Goal: Communication & Community: Answer question/provide support

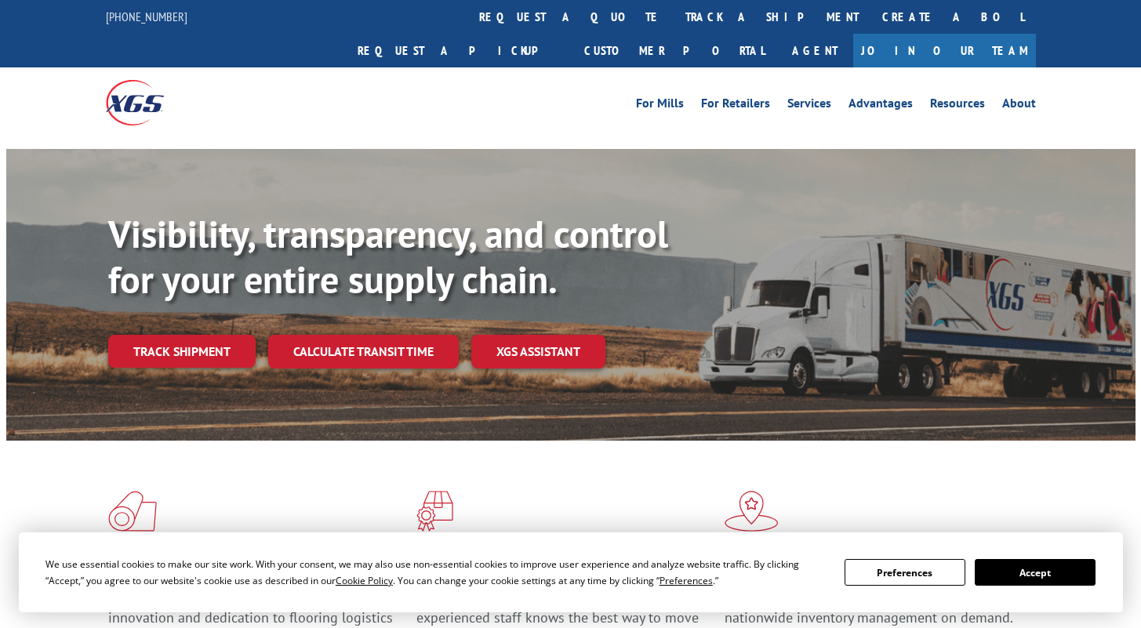
click at [1000, 578] on button "Accept" at bounding box center [1035, 572] width 121 height 27
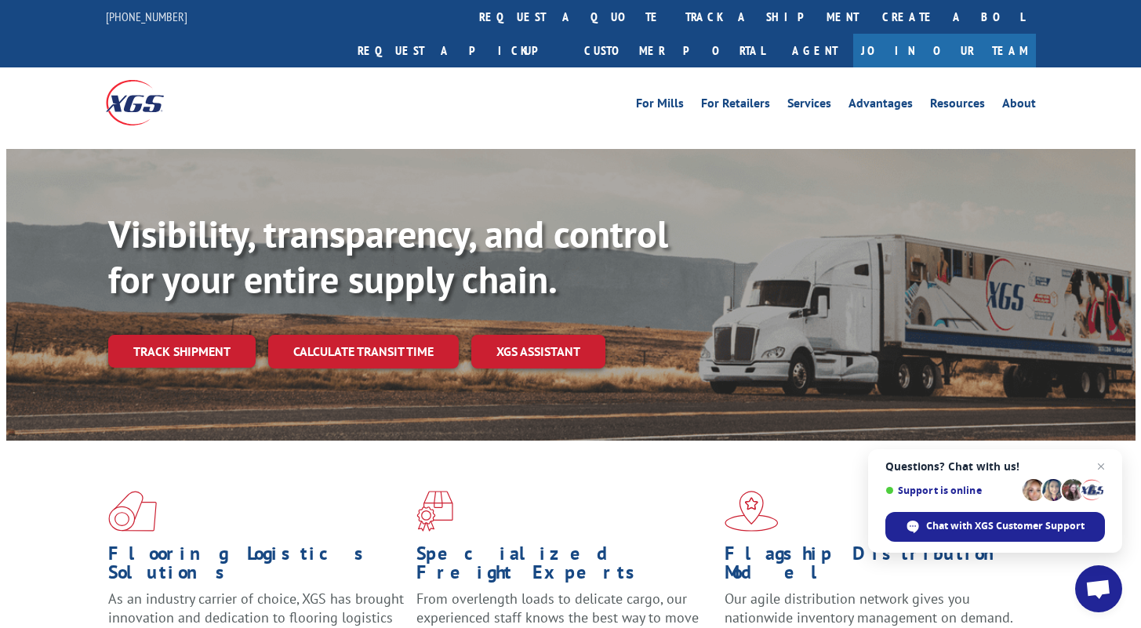
click at [1096, 590] on span "Open chat" at bounding box center [1098, 590] width 26 height 22
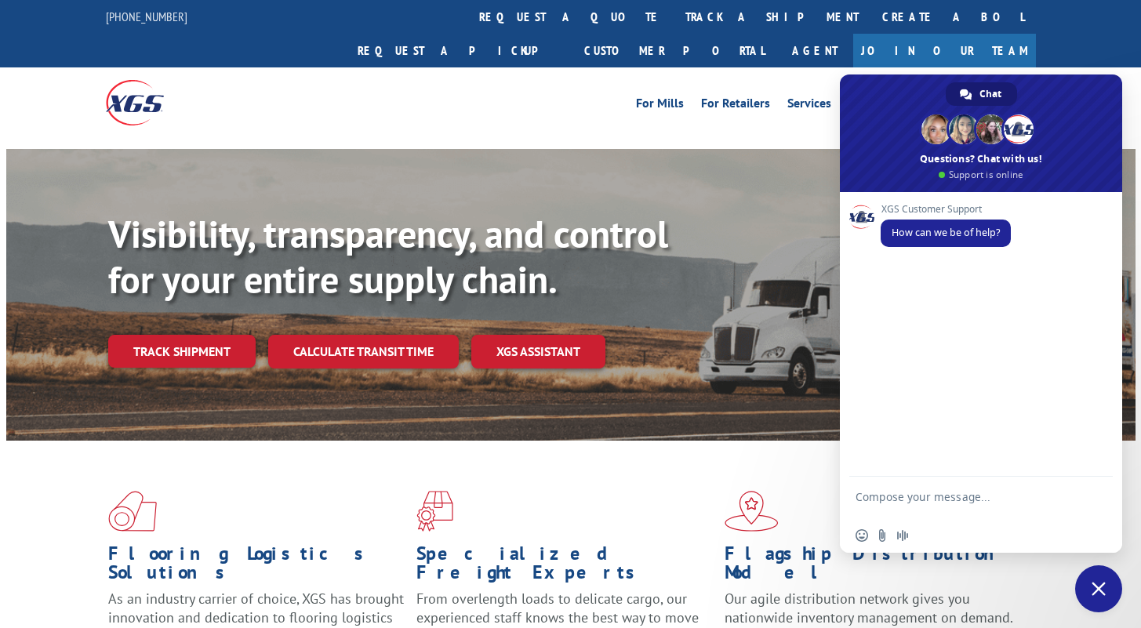
click at [942, 516] on textarea "Compose your message..." at bounding box center [964, 504] width 216 height 28
type textarea "hello"
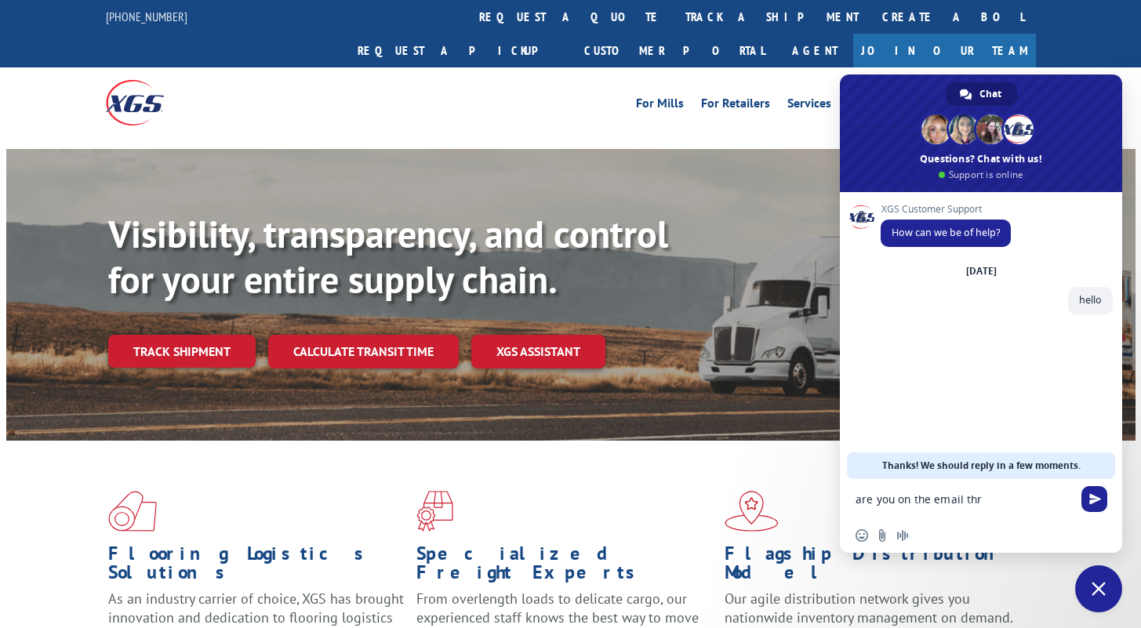
type textarea "are you on the email th"
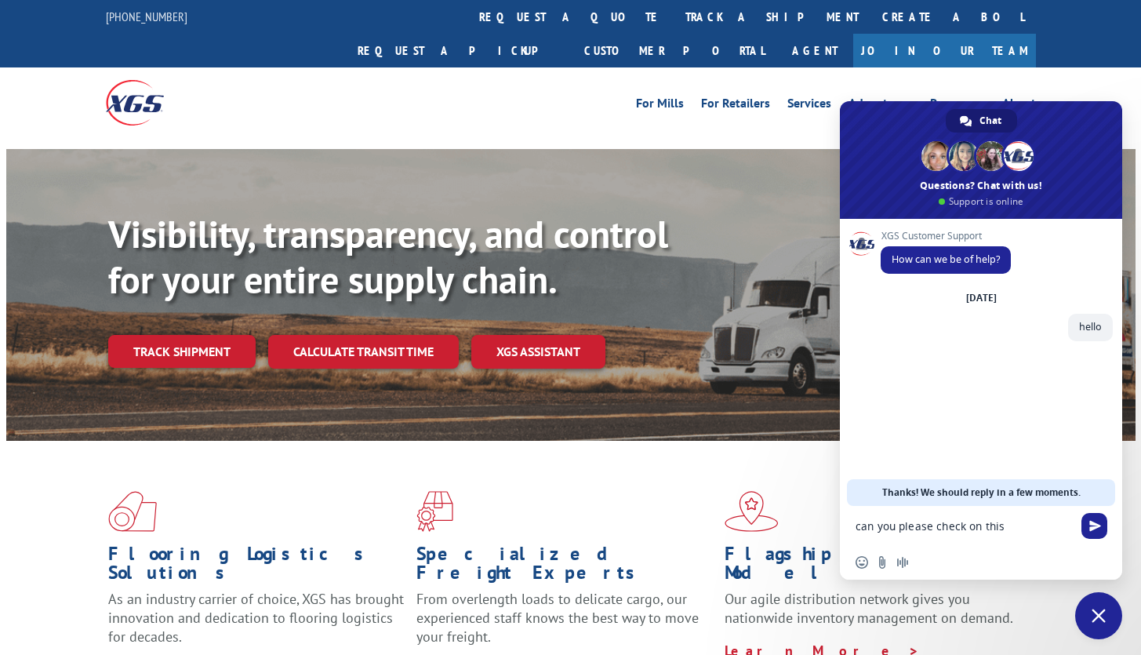
click at [1030, 525] on textarea "can you please check on this" at bounding box center [964, 526] width 216 height 14
type textarea "can you please check on this 31556974"
type textarea "I believe you can see the email thread on this one"
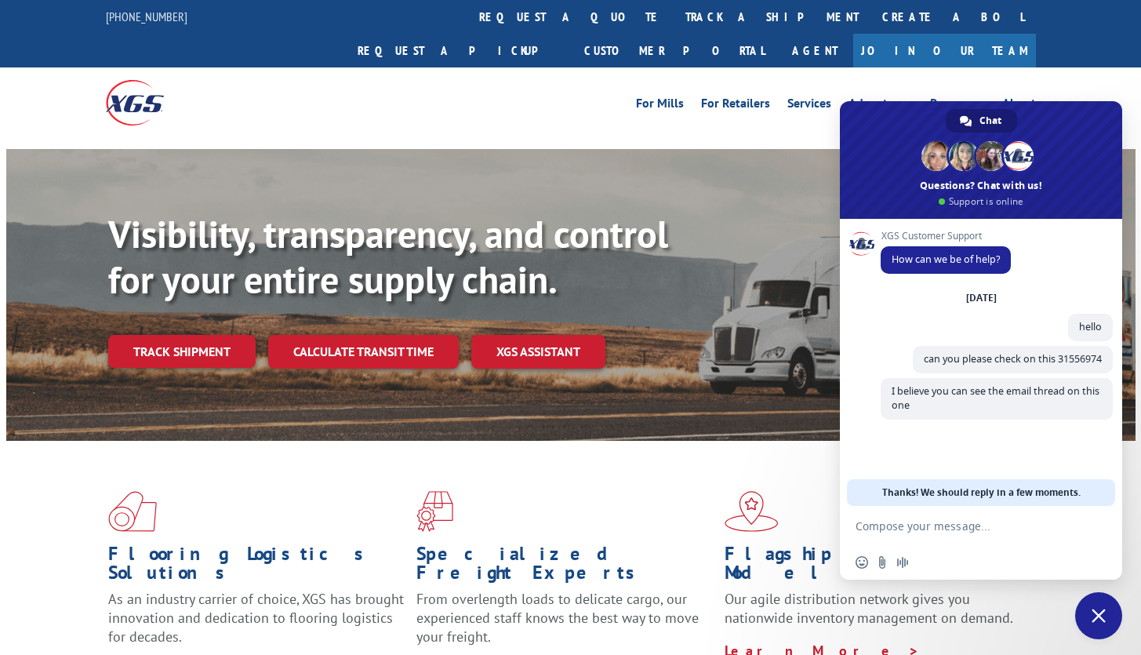
click at [972, 467] on div "XGS Customer Support How can we be of help? [DATE] hello A few seconds ago can …" at bounding box center [981, 362] width 282 height 287
click at [996, 568] on div "Insert an emoji Send a file Audio message" at bounding box center [981, 562] width 282 height 35
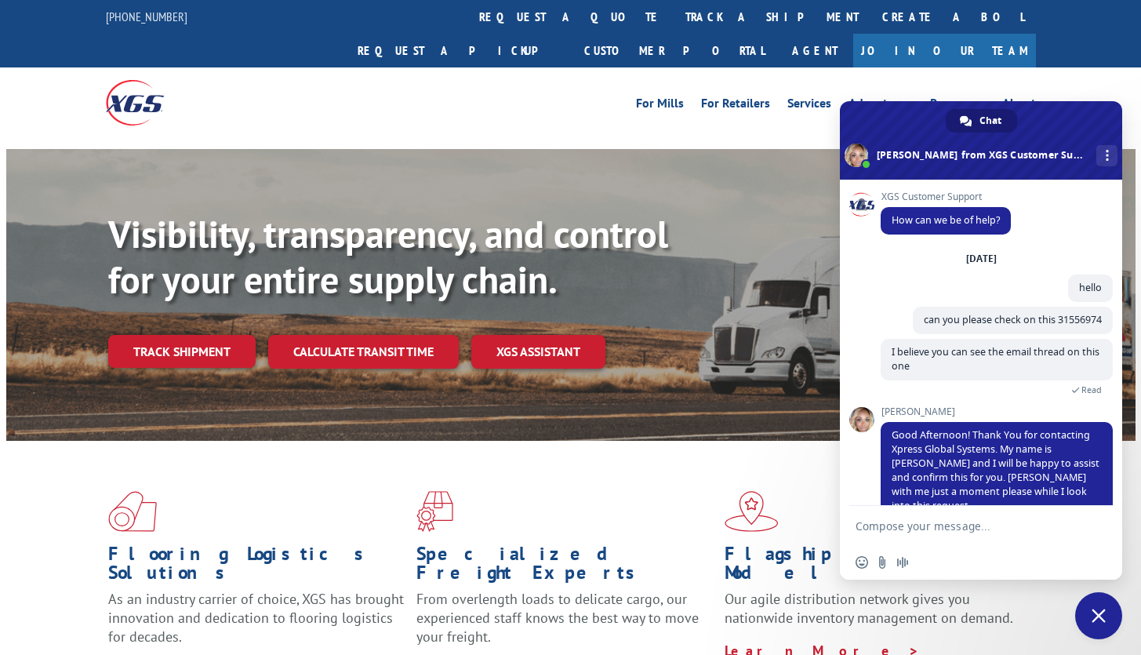
scroll to position [22, 0]
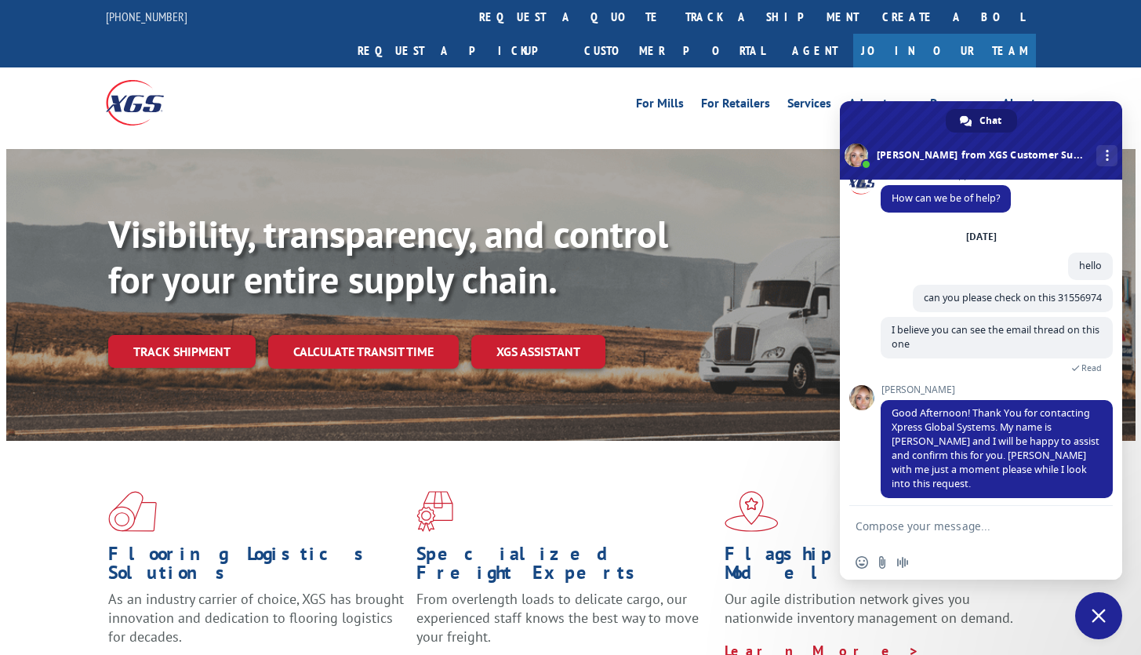
click at [969, 563] on div "Insert an emoji Send a file Audio message" at bounding box center [981, 562] width 282 height 35
click at [958, 529] on textarea "Compose your message..." at bounding box center [964, 526] width 216 height 14
click at [965, 550] on div "Insert an emoji Send a file Audio message" at bounding box center [981, 562] width 282 height 35
click at [961, 571] on div "Insert an emoji Send a file Audio message" at bounding box center [981, 562] width 282 height 35
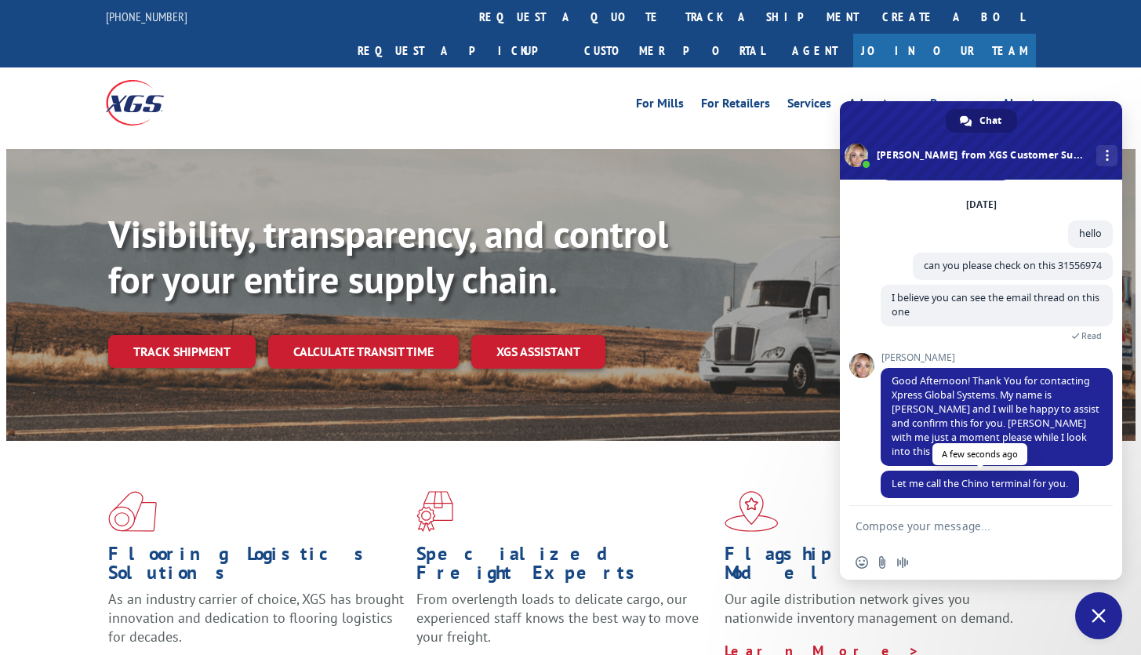
scroll to position [54, 0]
drag, startPoint x: 964, startPoint y: 482, endPoint x: 968, endPoint y: 490, distance: 8.8
click at [965, 483] on span "Let me call the Chino terminal for you." at bounding box center [980, 483] width 198 height 27
click at [950, 521] on textarea "Compose your message..." at bounding box center [964, 526] width 216 height 14
type textarea "thank you!"
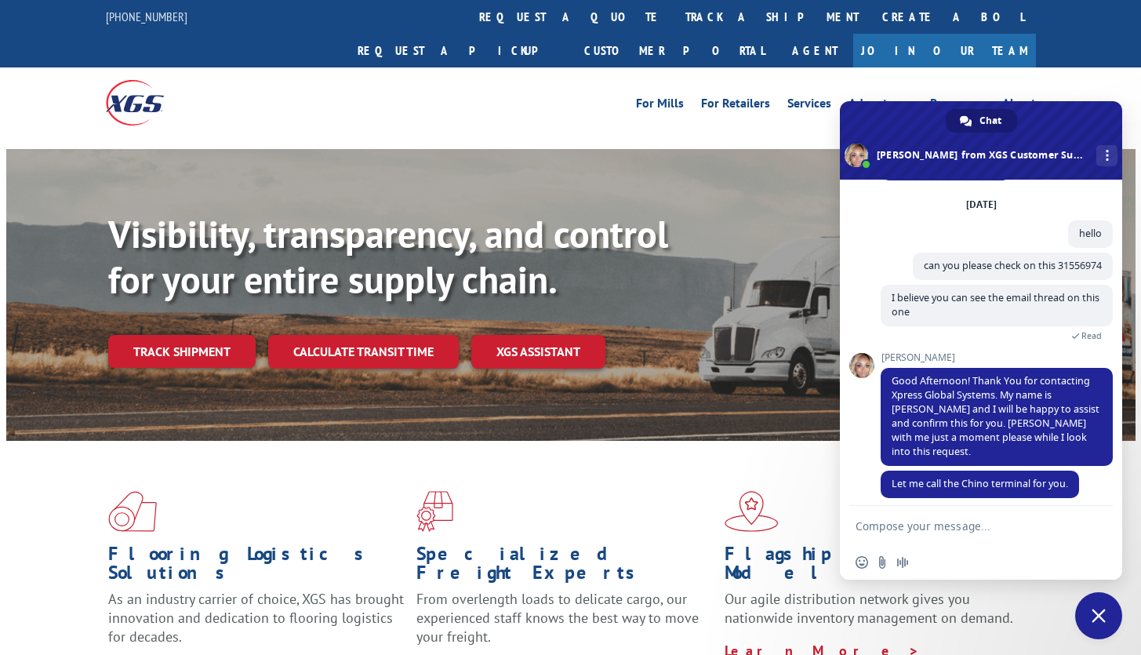
scroll to position [111, 0]
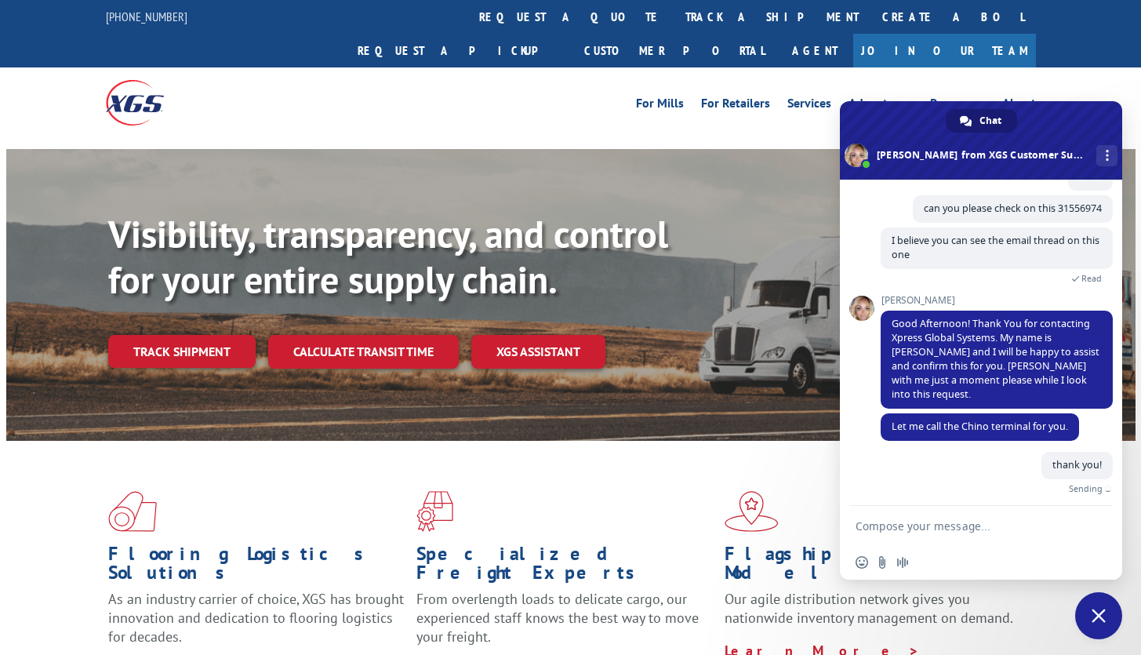
click at [981, 558] on div "Insert an emoji Send a file Audio message" at bounding box center [981, 562] width 282 height 35
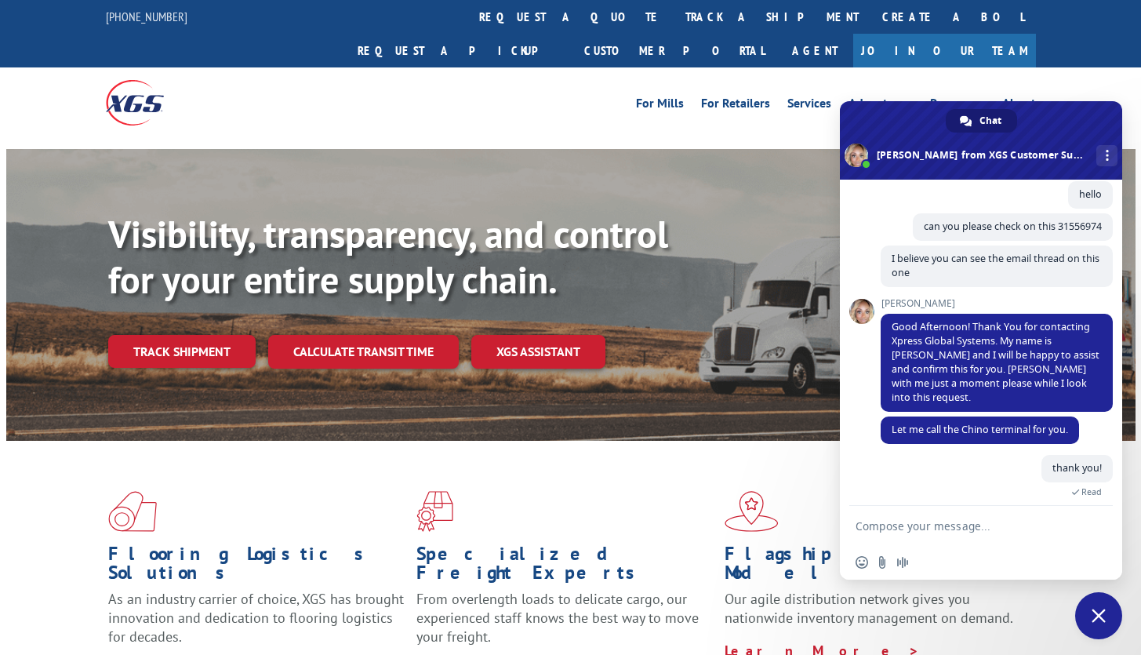
scroll to position [147, 0]
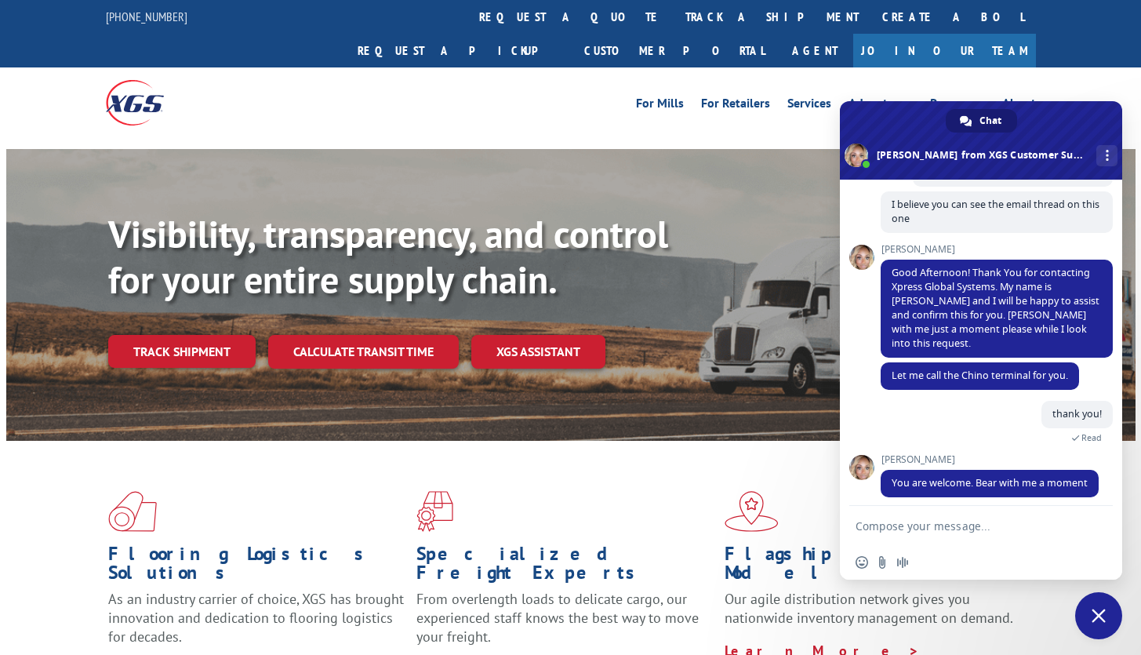
click at [981, 503] on div "[PERSON_NAME] You are welcome. [PERSON_NAME] with me a moment A few seconds ago" at bounding box center [997, 484] width 232 height 60
click at [958, 560] on div "Insert an emoji Send a file Audio message" at bounding box center [981, 562] width 282 height 35
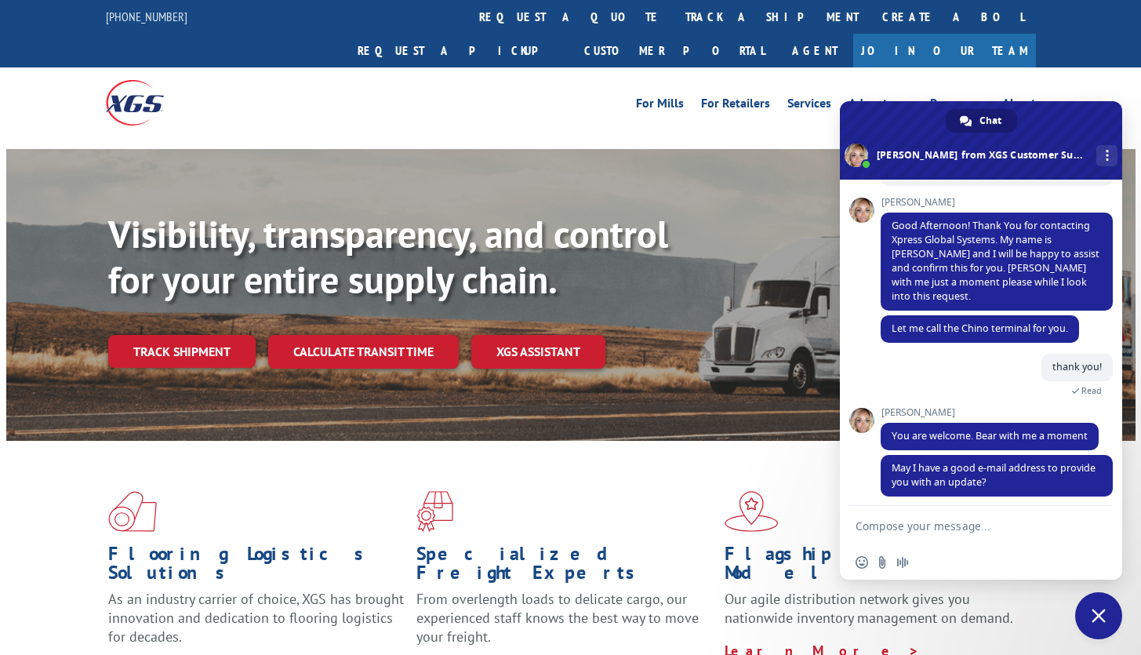
click at [975, 542] on form at bounding box center [964, 527] width 216 height 42
click at [959, 525] on textarea "Compose your message..." at bounding box center [964, 526] width 216 height 14
type textarea "[PERSON_NAME][EMAIL_ADDRESS][DOMAIN_NAME]"
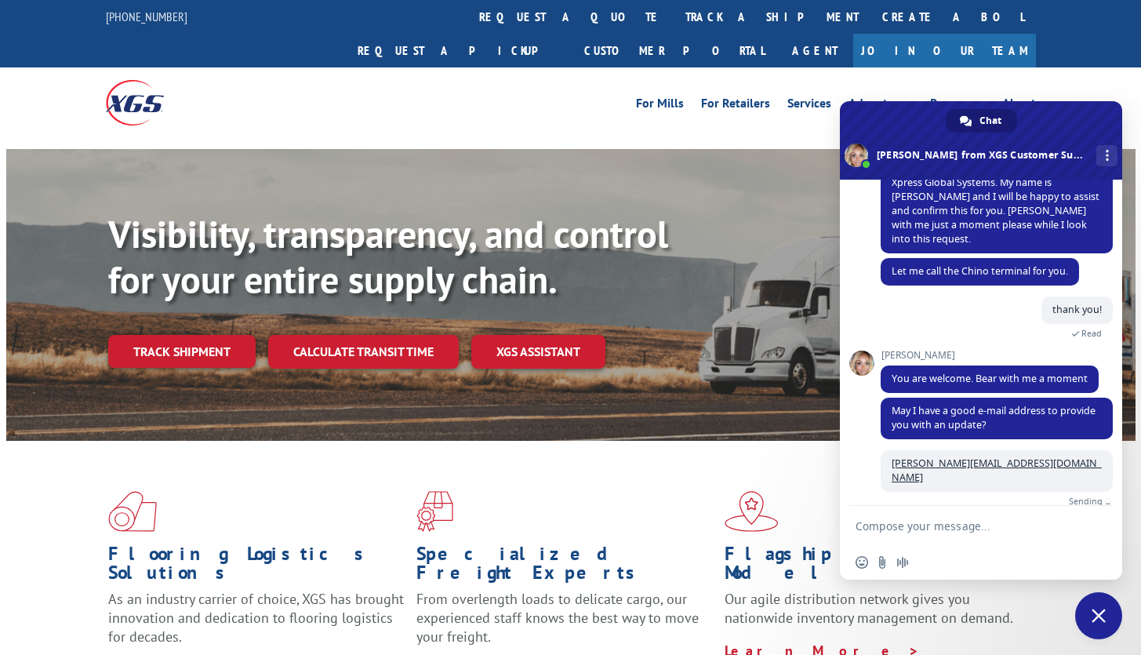
click at [998, 554] on div "Insert an emoji Send a file Audio message" at bounding box center [981, 562] width 282 height 35
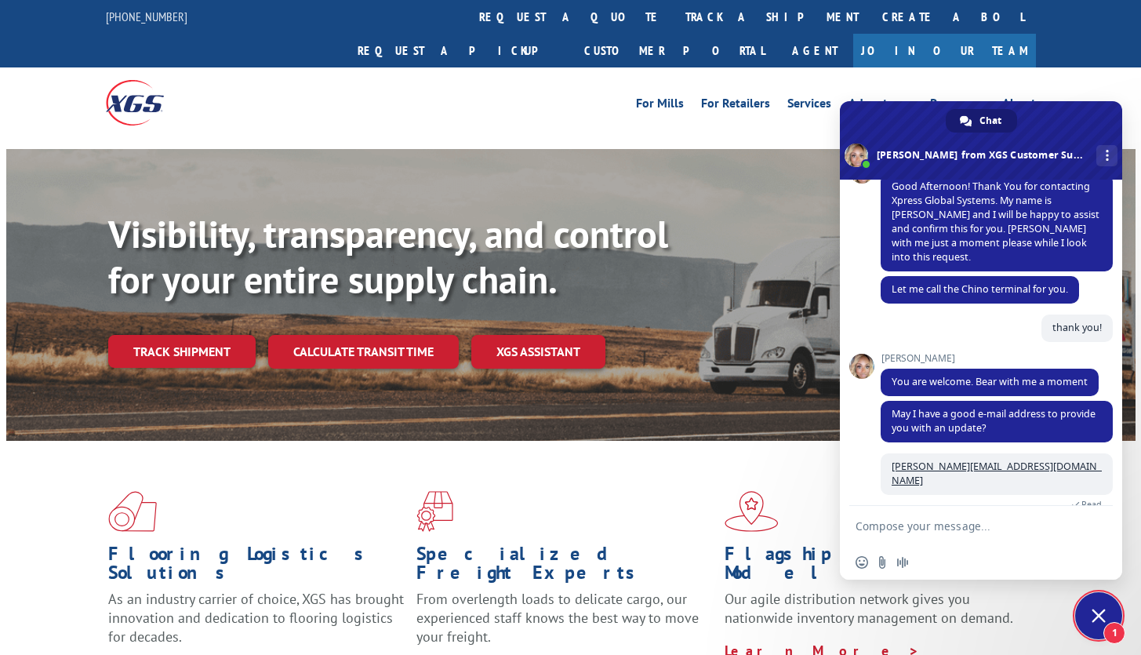
scroll to position [303, 0]
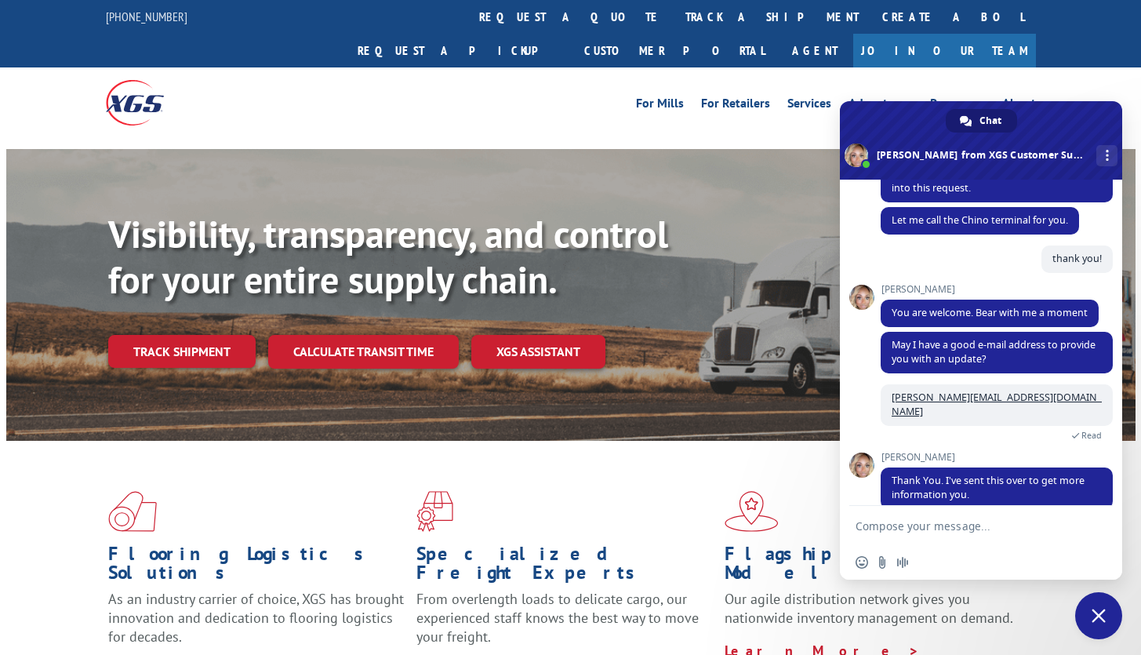
click at [1043, 564] on div "Insert an emoji Send a file Audio message" at bounding box center [981, 562] width 282 height 35
click at [975, 518] on form at bounding box center [964, 527] width 216 height 42
click at [974, 525] on textarea "Compose your message..." at bounding box center [964, 526] width 216 height 14
type textarea "thanks [PERSON_NAME]!"
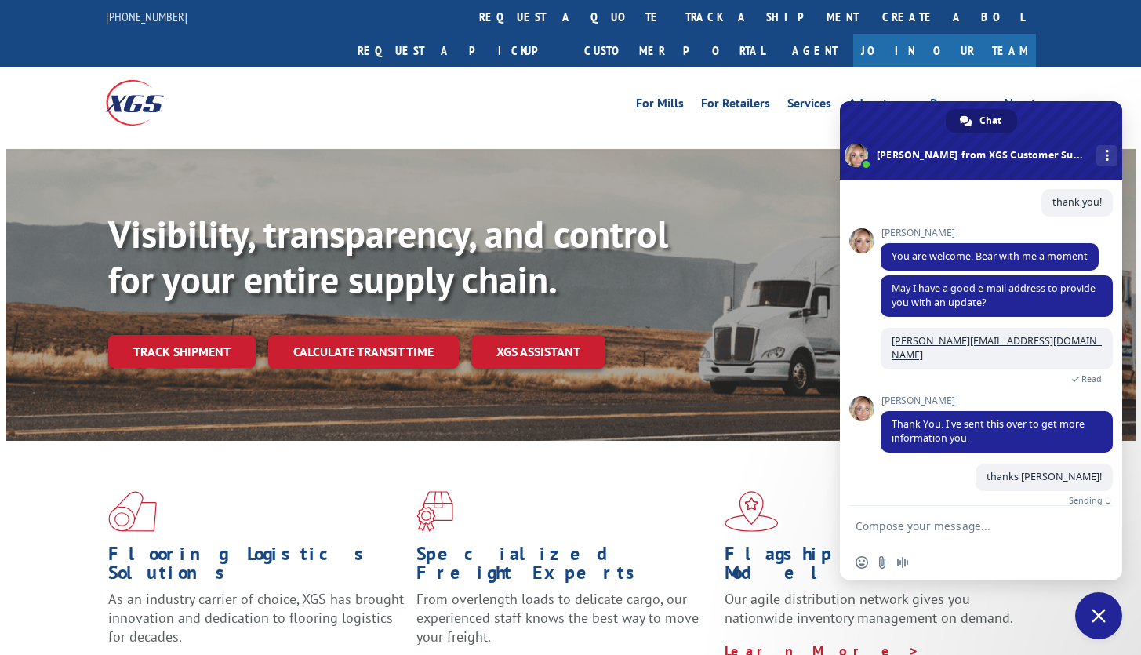
scroll to position [341, 0]
